Goal: Find specific page/section: Find specific page/section

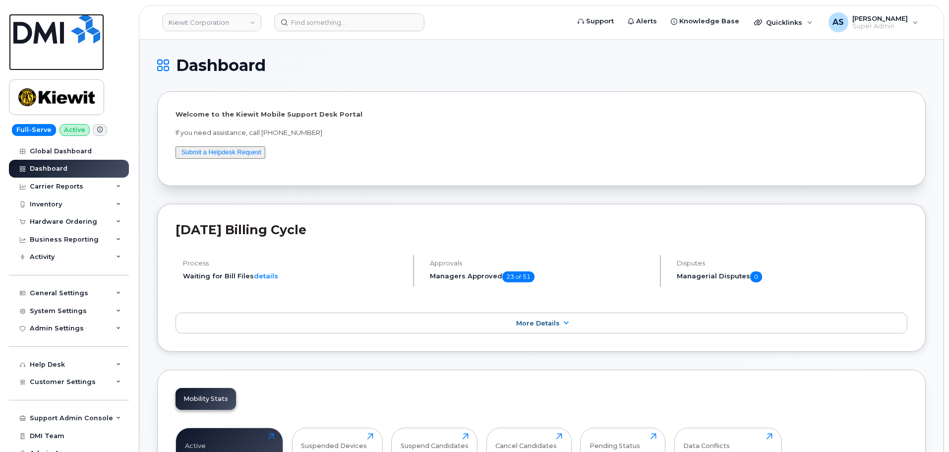
click at [61, 27] on img at bounding box center [56, 29] width 87 height 30
click at [193, 24] on link "Kiewit Corporation" at bounding box center [211, 22] width 99 height 18
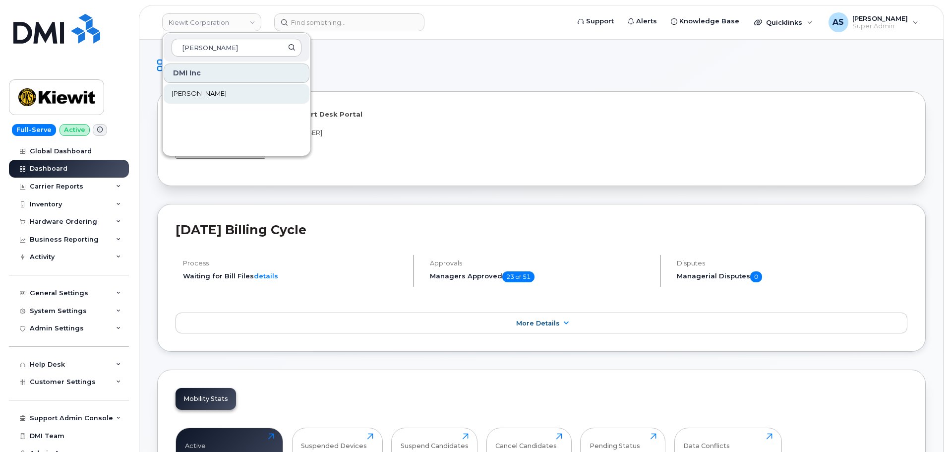
type input "rollins"
click at [192, 93] on span "[PERSON_NAME]" at bounding box center [199, 94] width 55 height 10
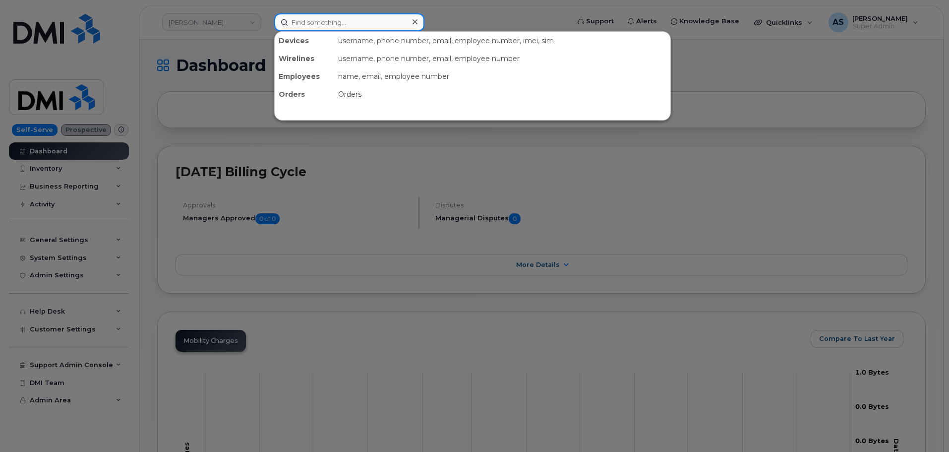
click at [333, 22] on input at bounding box center [349, 22] width 150 height 18
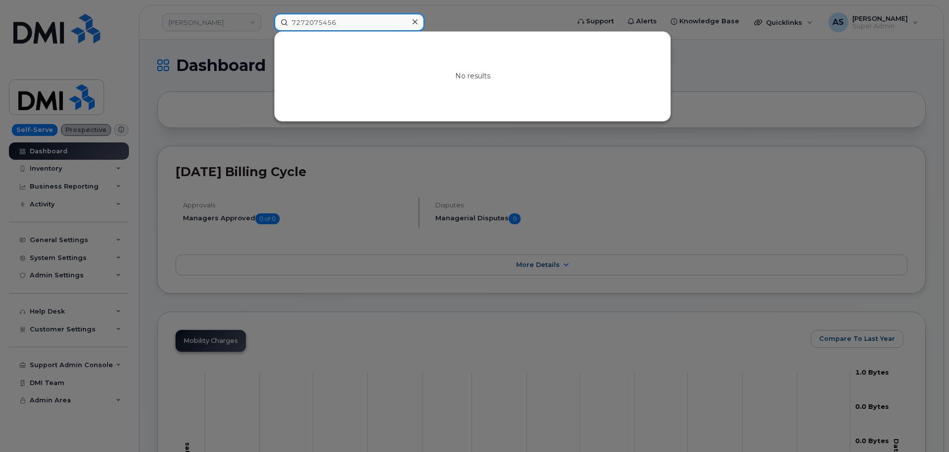
type input "7272075456"
click at [255, 53] on div at bounding box center [474, 226] width 949 height 452
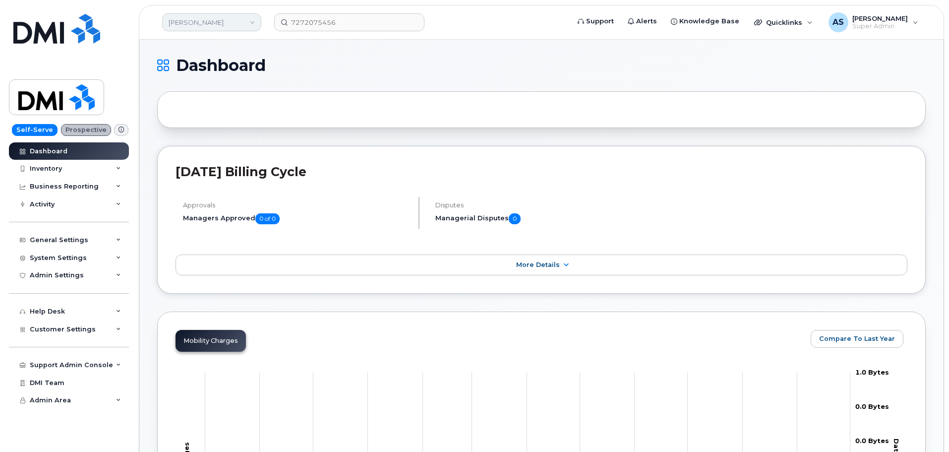
click at [233, 21] on link "[PERSON_NAME]" at bounding box center [211, 22] width 99 height 18
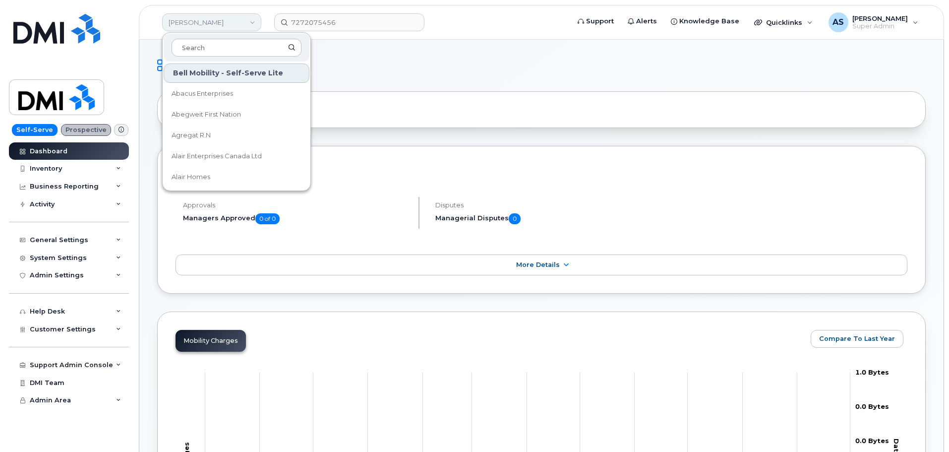
click at [224, 19] on link "Rollins" at bounding box center [211, 22] width 99 height 18
click at [339, 24] on input "7272075456" at bounding box center [349, 22] width 150 height 18
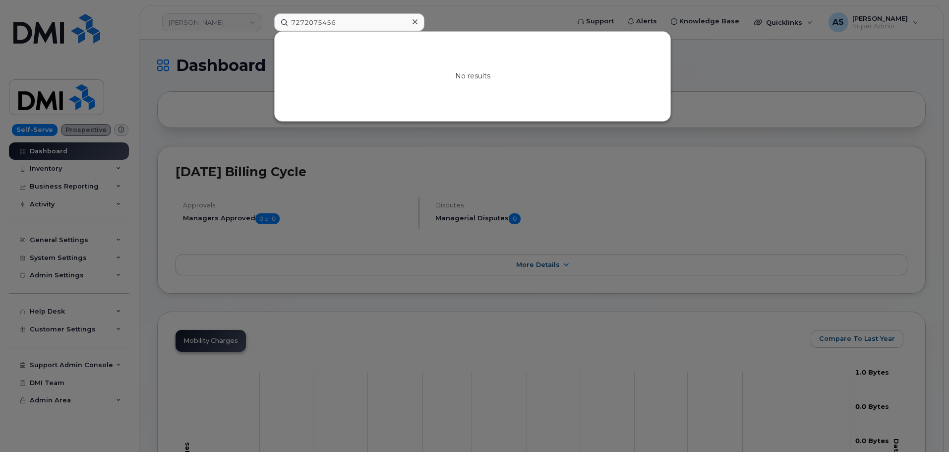
click at [505, 17] on div at bounding box center [474, 226] width 949 height 452
